Goal: Transaction & Acquisition: Purchase product/service

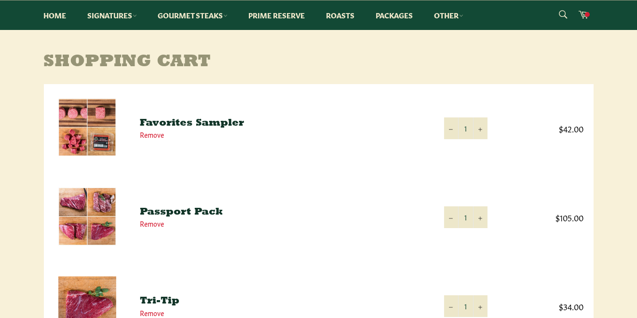
scroll to position [153, 0]
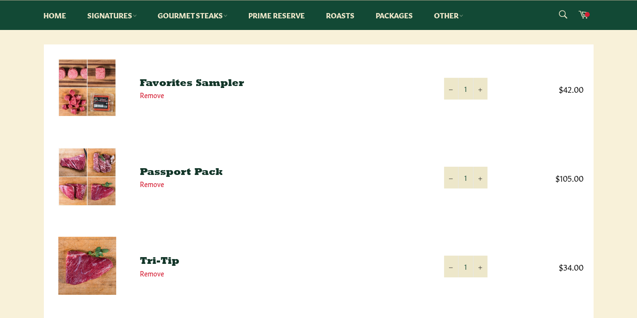
click at [179, 82] on link "Favorites Sampler" at bounding box center [192, 84] width 104 height 10
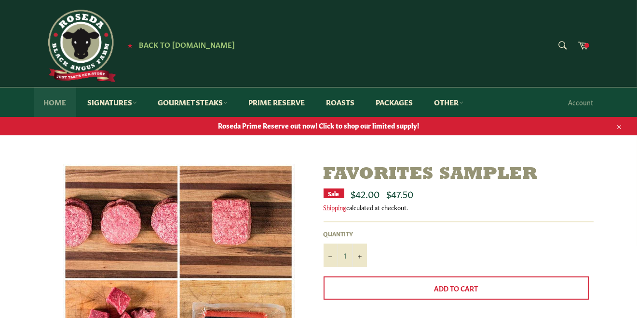
click at [55, 97] on link "Home" at bounding box center [55, 101] width 42 height 29
